Goal: Transaction & Acquisition: Book appointment/travel/reservation

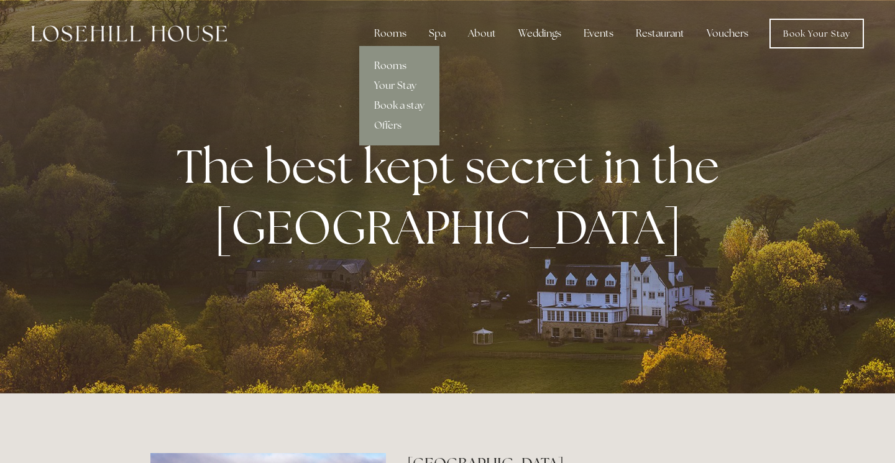
click at [397, 64] on link "Rooms" at bounding box center [399, 66] width 80 height 20
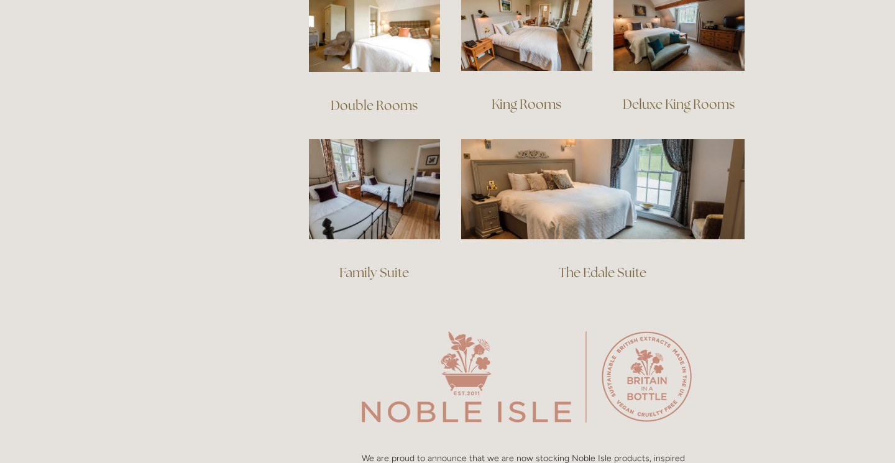
scroll to position [940, 0]
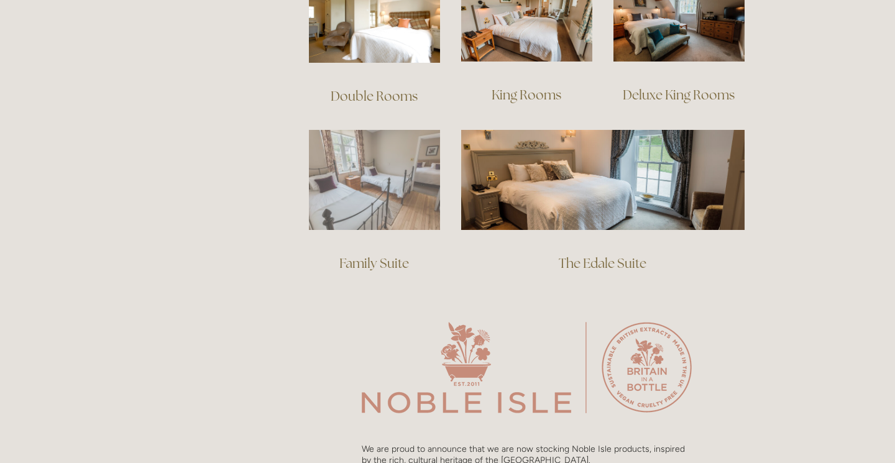
click at [384, 185] on img at bounding box center [374, 180] width 131 height 100
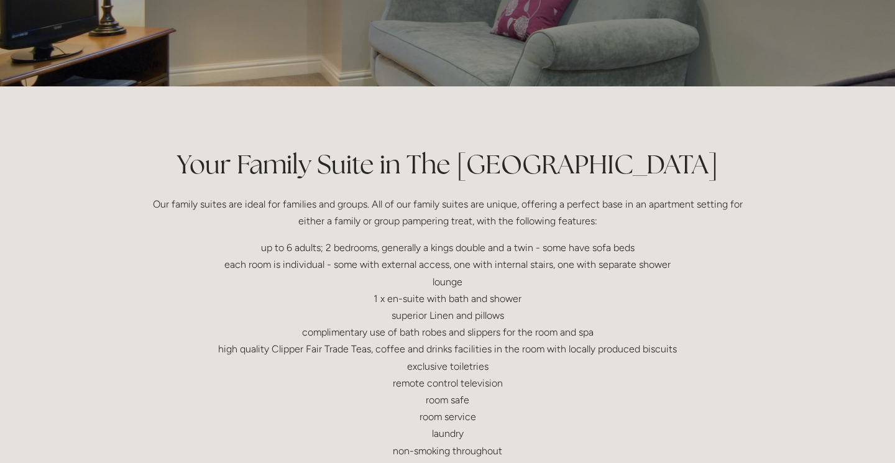
scroll to position [183, 0]
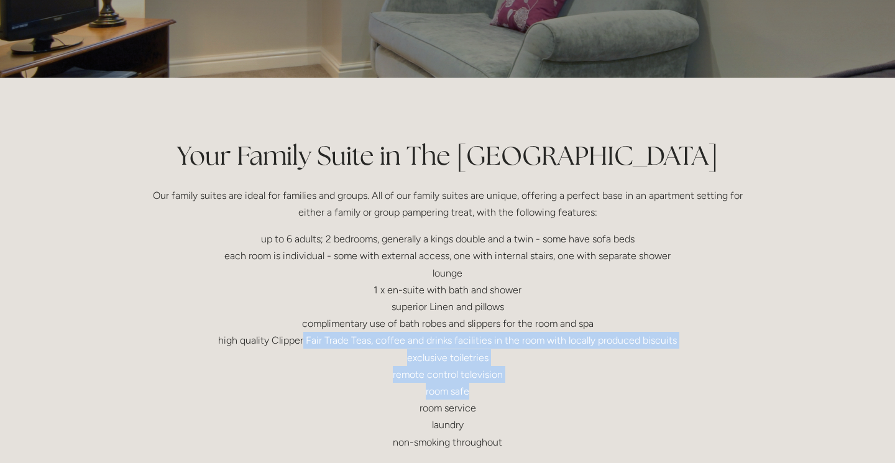
drag, startPoint x: 304, startPoint y: 341, endPoint x: 523, endPoint y: 388, distance: 223.9
click at [523, 388] on p "up to 6 adults; 2 bedrooms, generally a kings double and a twin - some have sof…" at bounding box center [447, 341] width 594 height 220
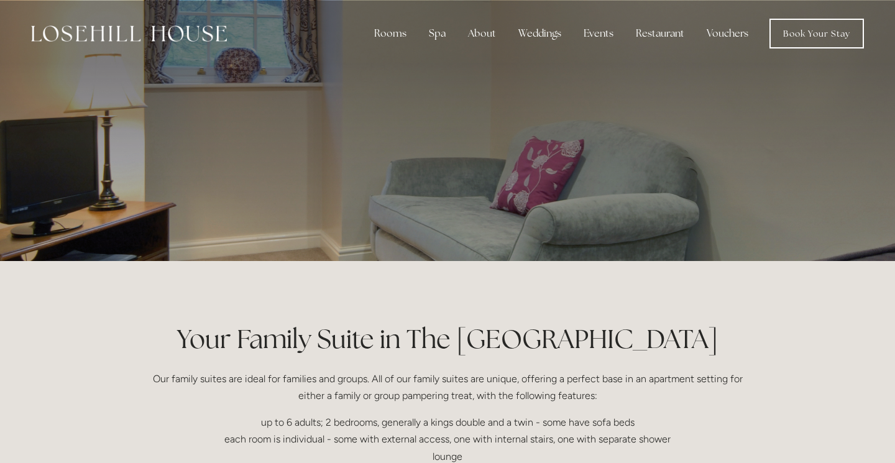
scroll to position [0, 0]
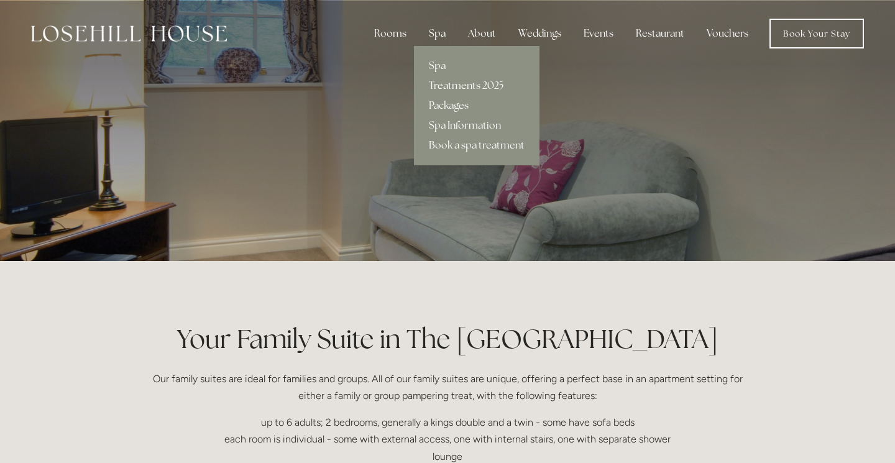
click at [433, 34] on div "Spa" at bounding box center [437, 33] width 37 height 25
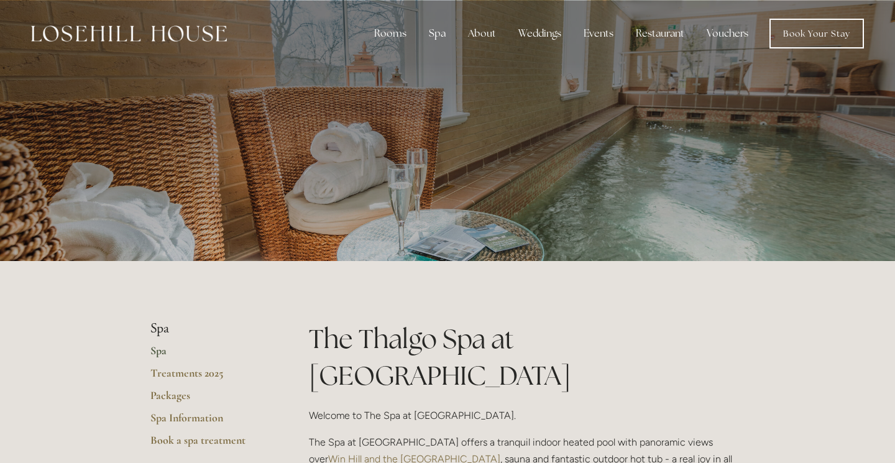
click at [790, 43] on link "Book Your Stay" at bounding box center [817, 34] width 94 height 30
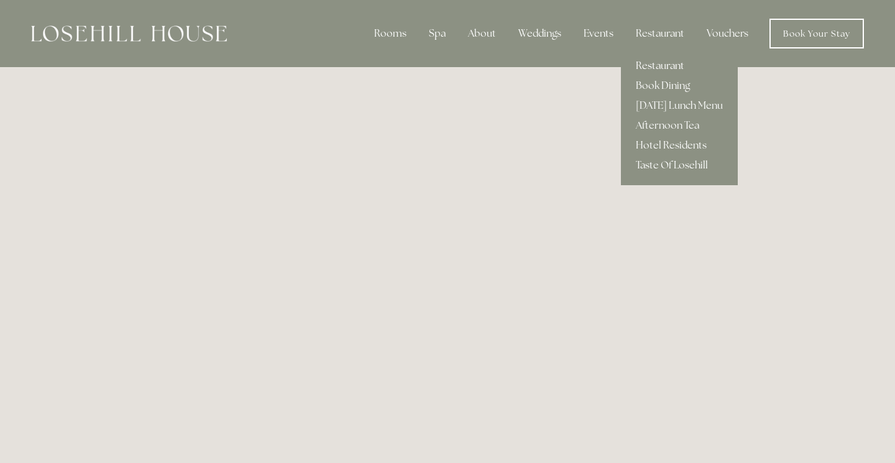
click at [656, 67] on link "Restaurant" at bounding box center [679, 66] width 117 height 20
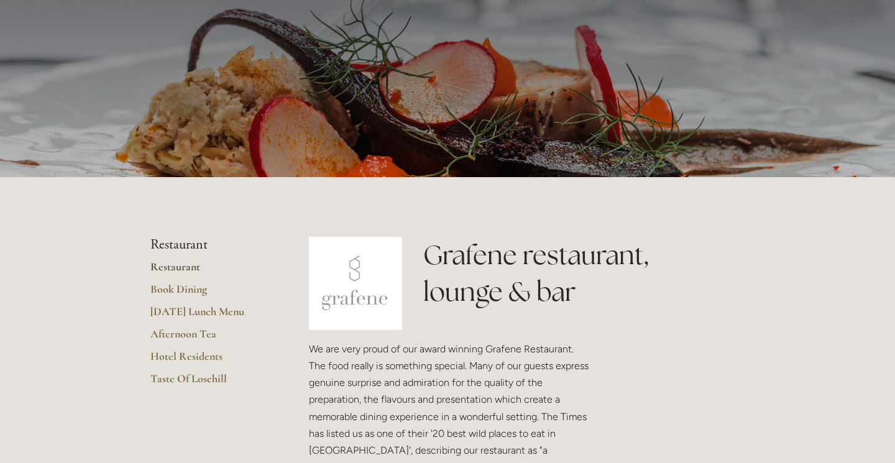
scroll to position [86, 0]
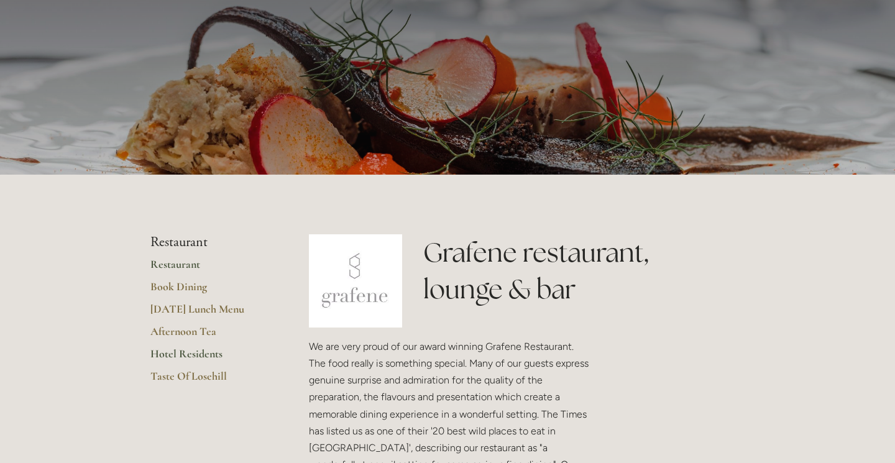
click at [207, 352] on link "Hotel Residents" at bounding box center [209, 358] width 119 height 22
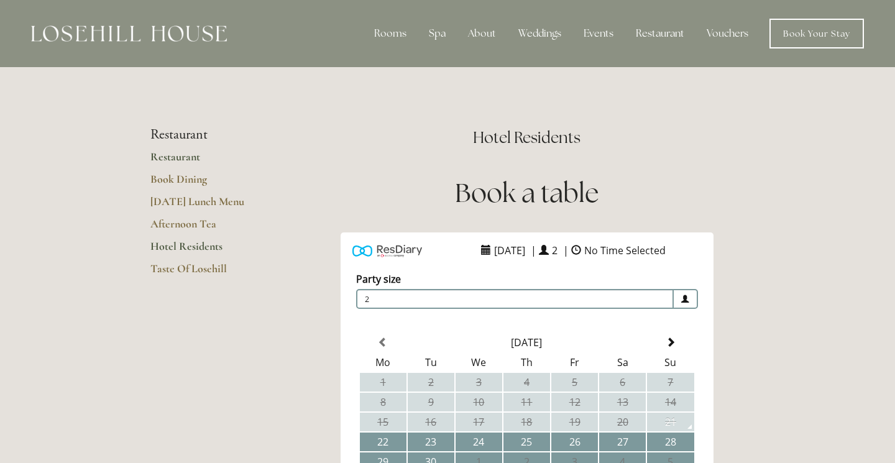
click at [162, 157] on link "Restaurant" at bounding box center [209, 161] width 119 height 22
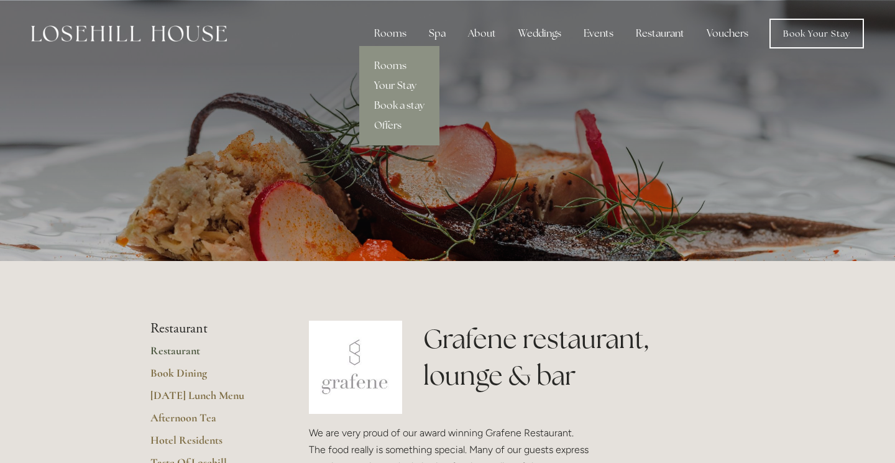
click at [398, 89] on link "Your Stay" at bounding box center [399, 86] width 80 height 20
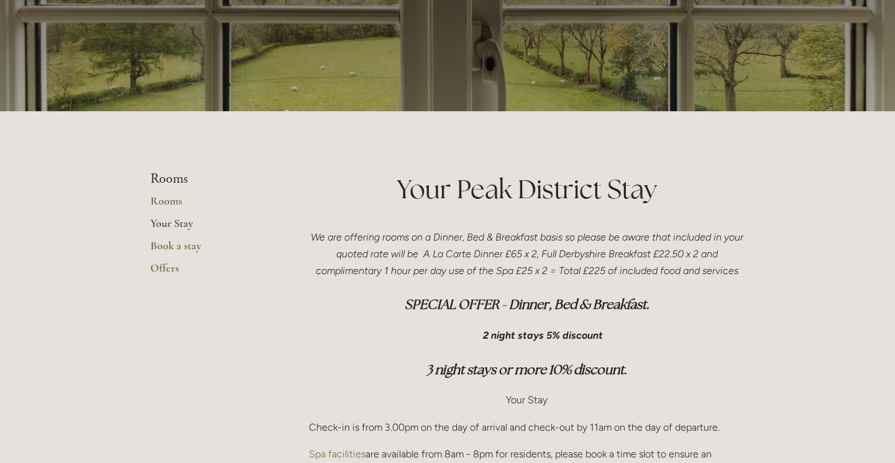
scroll to position [155, 0]
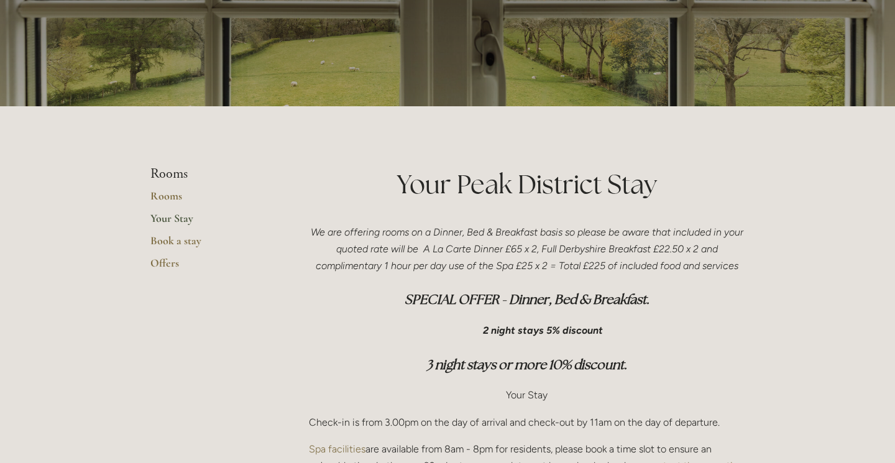
drag, startPoint x: 438, startPoint y: 232, endPoint x: 741, endPoint y: 272, distance: 305.3
click at [741, 272] on p "We are offering rooms on a Dinner, Bed & Breakfast basis so please be aware tha…" at bounding box center [527, 249] width 436 height 51
click at [740, 270] on em "We are offering rooms on a Dinner, Bed & Breakfast basis so please be aware tha…" at bounding box center [528, 248] width 435 height 45
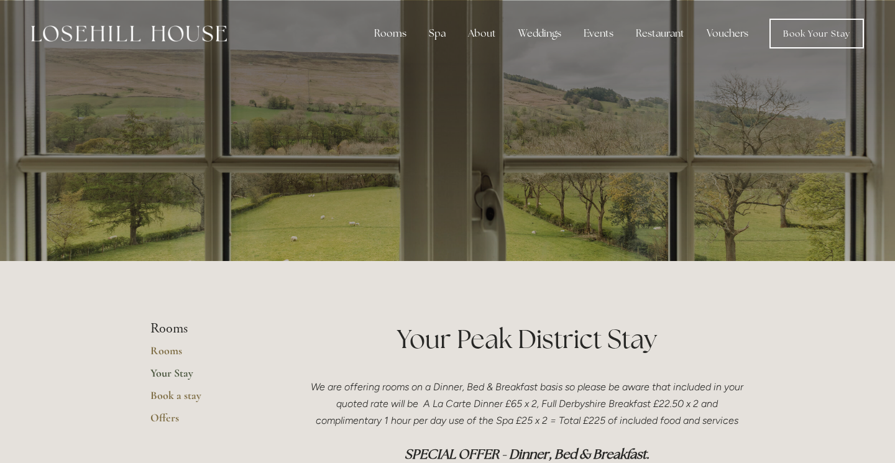
scroll to position [0, 0]
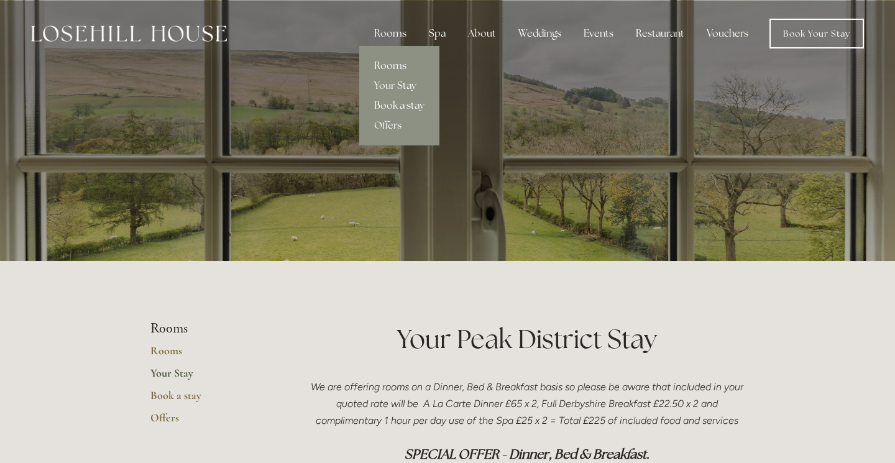
click at [397, 65] on link "Rooms" at bounding box center [399, 66] width 80 height 20
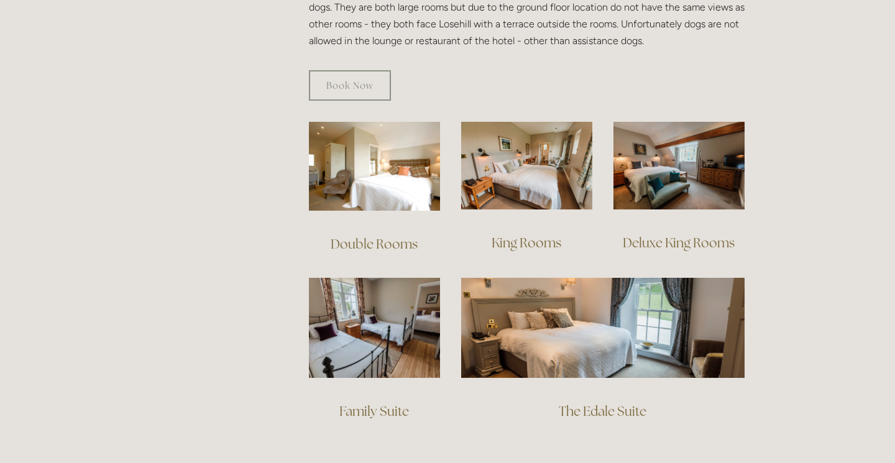
scroll to position [803, 0]
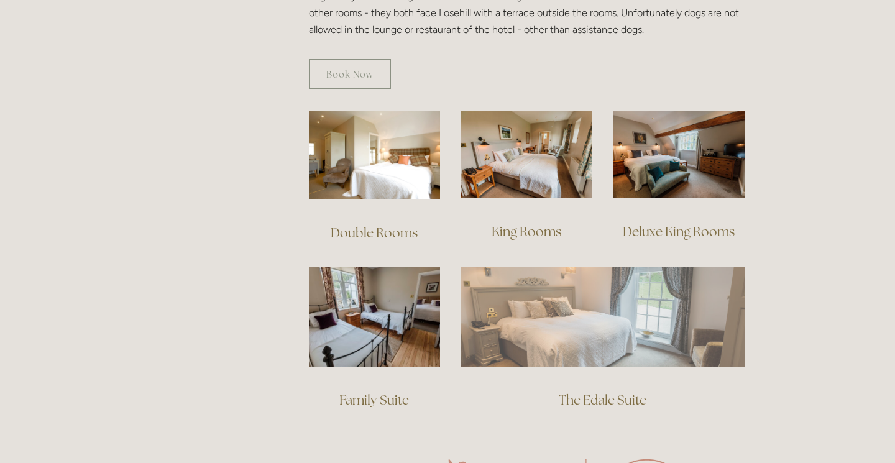
click at [517, 318] on img at bounding box center [602, 316] width 283 height 99
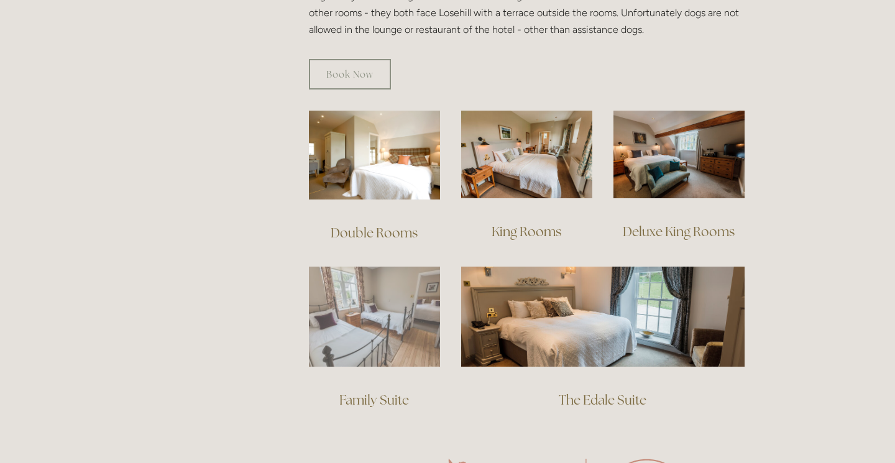
click at [357, 296] on img at bounding box center [374, 317] width 131 height 100
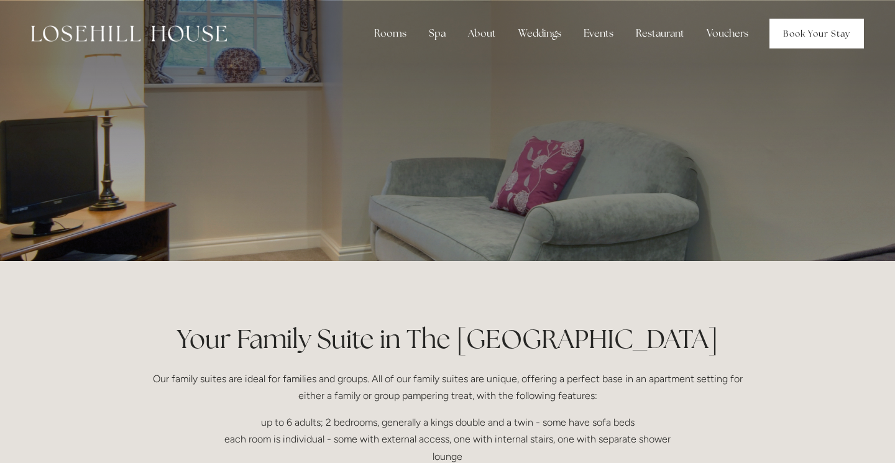
click at [834, 37] on link "Book Your Stay" at bounding box center [817, 34] width 94 height 30
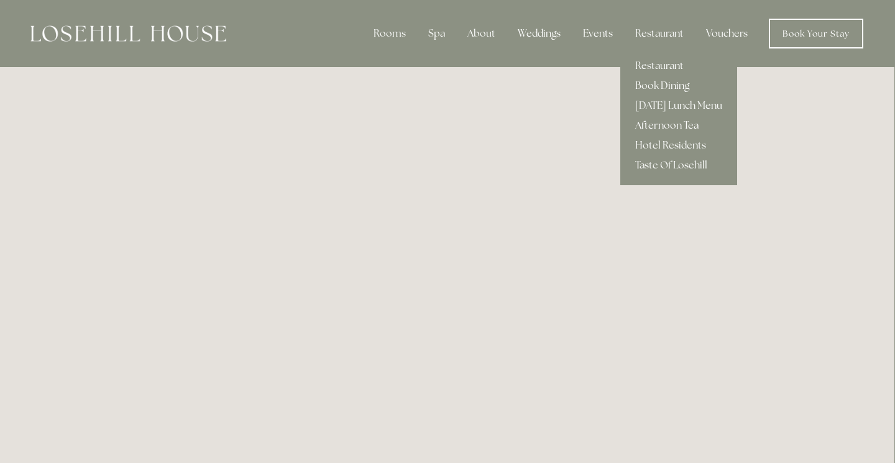
scroll to position [0, 1]
